Goal: Information Seeking & Learning: Learn about a topic

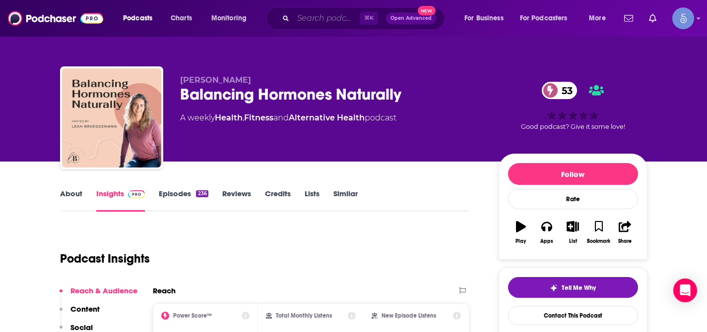
click at [320, 18] on input "Search podcasts, credits, & more..." at bounding box center [326, 18] width 66 height 16
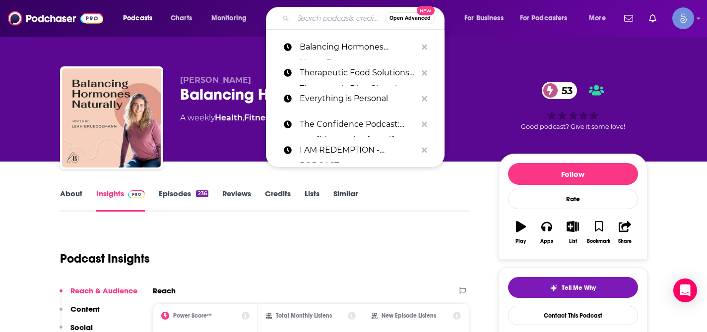
paste input "hol+ by Dr. Taz MD"
type input "hol+ by Dr. Taz MD"
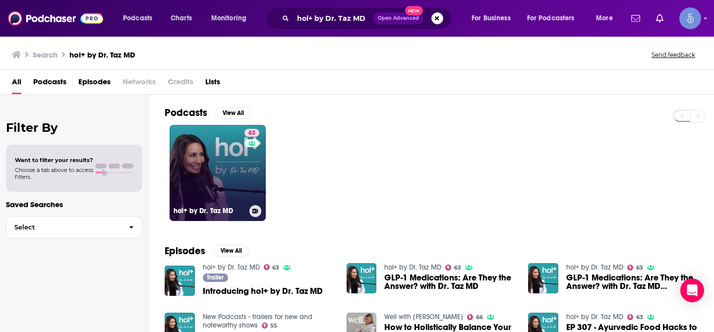
click at [228, 161] on link "63 hol+ by Dr. Taz MD" at bounding box center [218, 173] width 96 height 96
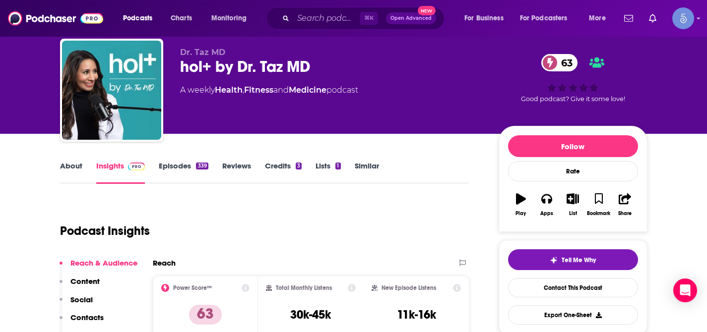
scroll to position [19, 0]
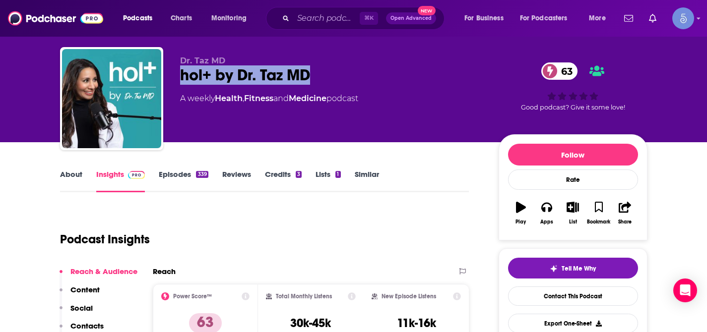
drag, startPoint x: 182, startPoint y: 77, endPoint x: 328, endPoint y: 78, distance: 146.3
click at [328, 78] on div "hol+ by Dr. Taz MD 63" at bounding box center [331, 74] width 303 height 19
copy h2 "hol+ by Dr. Taz MD"
click at [92, 310] on p "Social" at bounding box center [81, 308] width 22 height 9
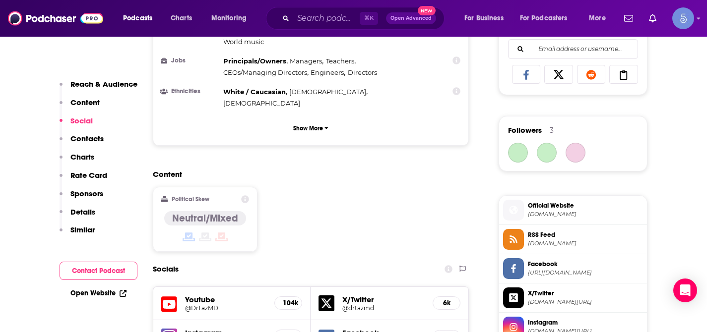
scroll to position [721, 0]
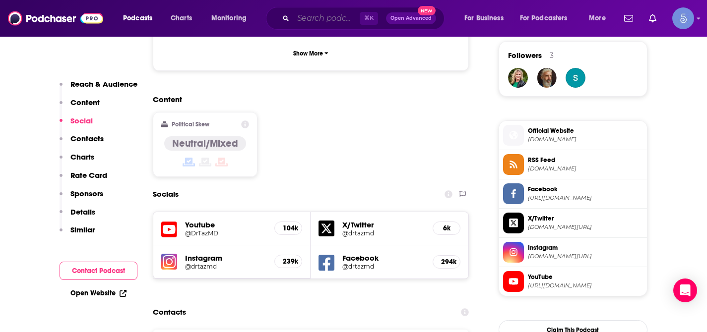
click at [304, 13] on input "Search podcasts, credits, & more..." at bounding box center [326, 18] width 66 height 16
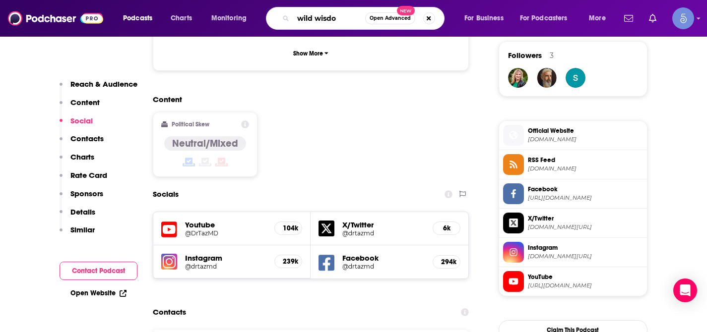
type input "wild wisdom"
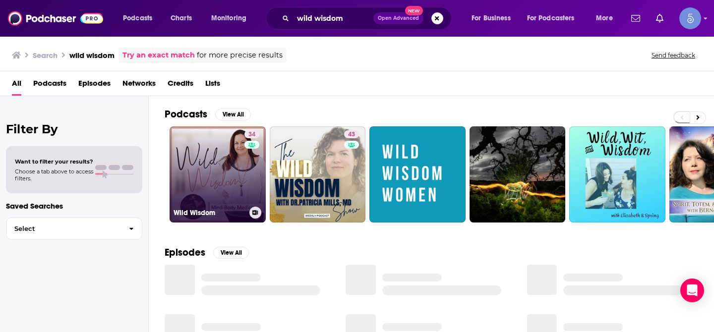
click at [227, 158] on link "34 Wild Wisdom" at bounding box center [218, 174] width 96 height 96
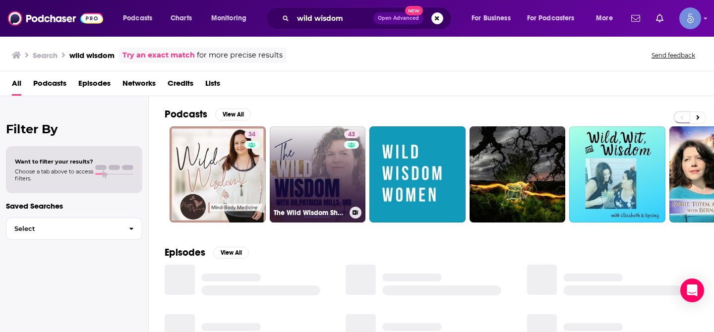
click at [307, 154] on link "43 The Wild Wisdom Show with Dr. [PERSON_NAME], MD" at bounding box center [318, 174] width 96 height 96
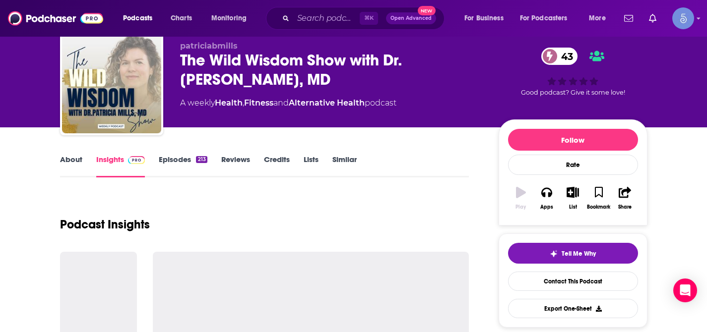
scroll to position [67, 0]
